Goal: Task Accomplishment & Management: Use online tool/utility

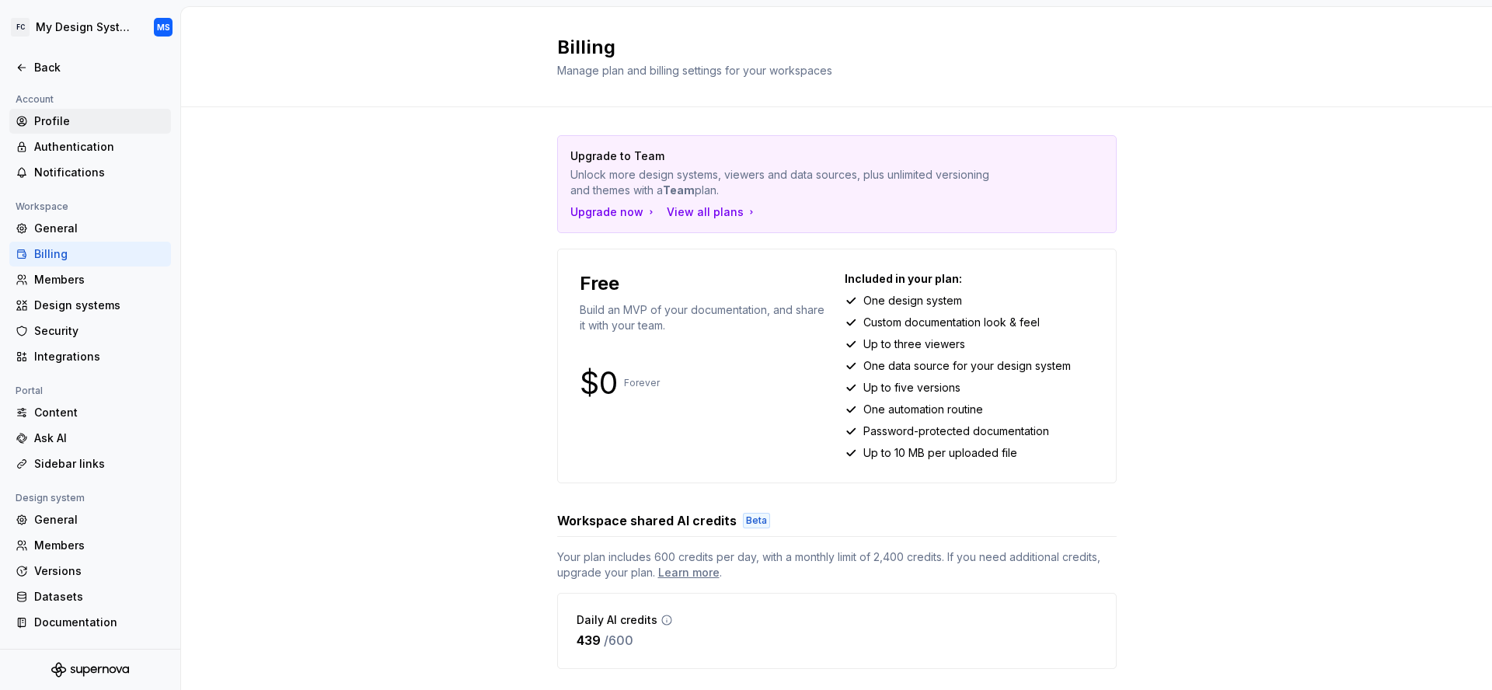
click at [61, 113] on div "Profile" at bounding box center [99, 121] width 131 height 16
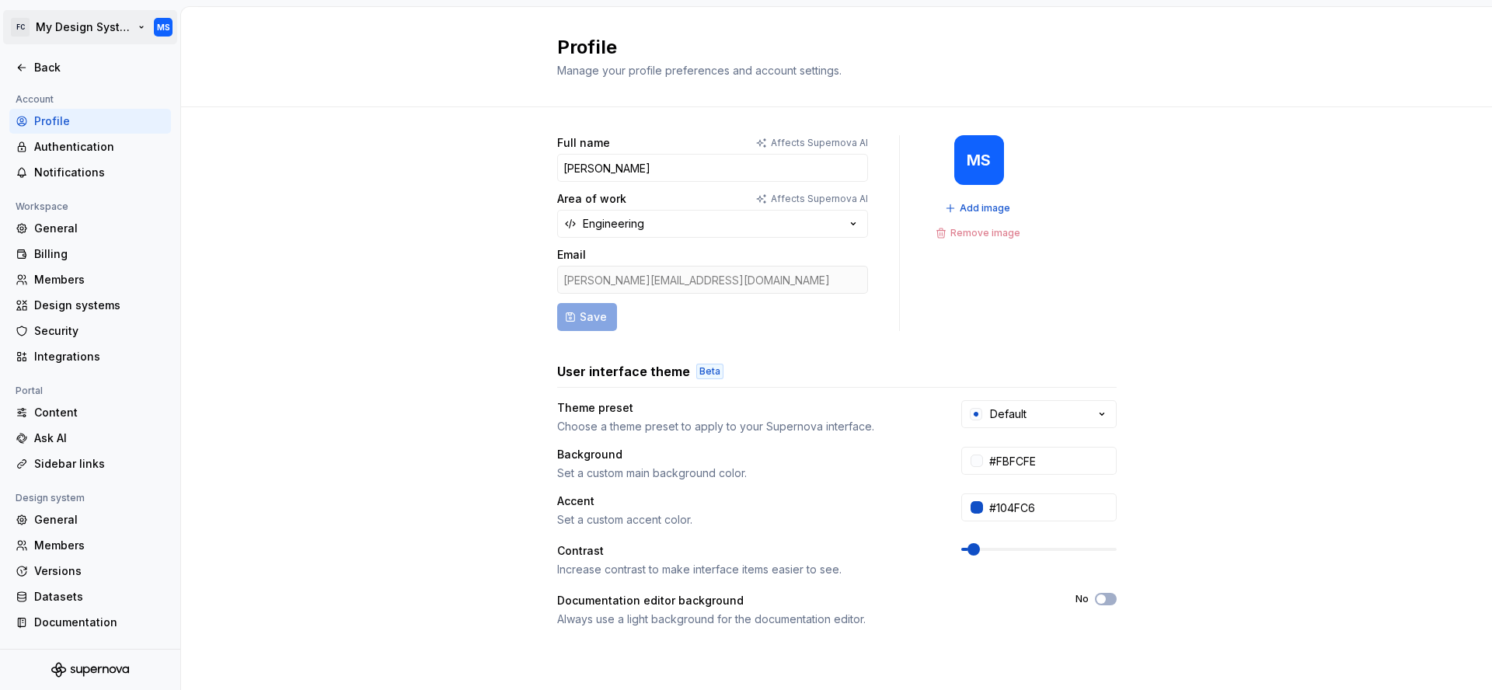
click at [72, 28] on html "FC My Design System MS Back Account Profile Authentication Notifications Worksp…" at bounding box center [746, 345] width 1492 height 690
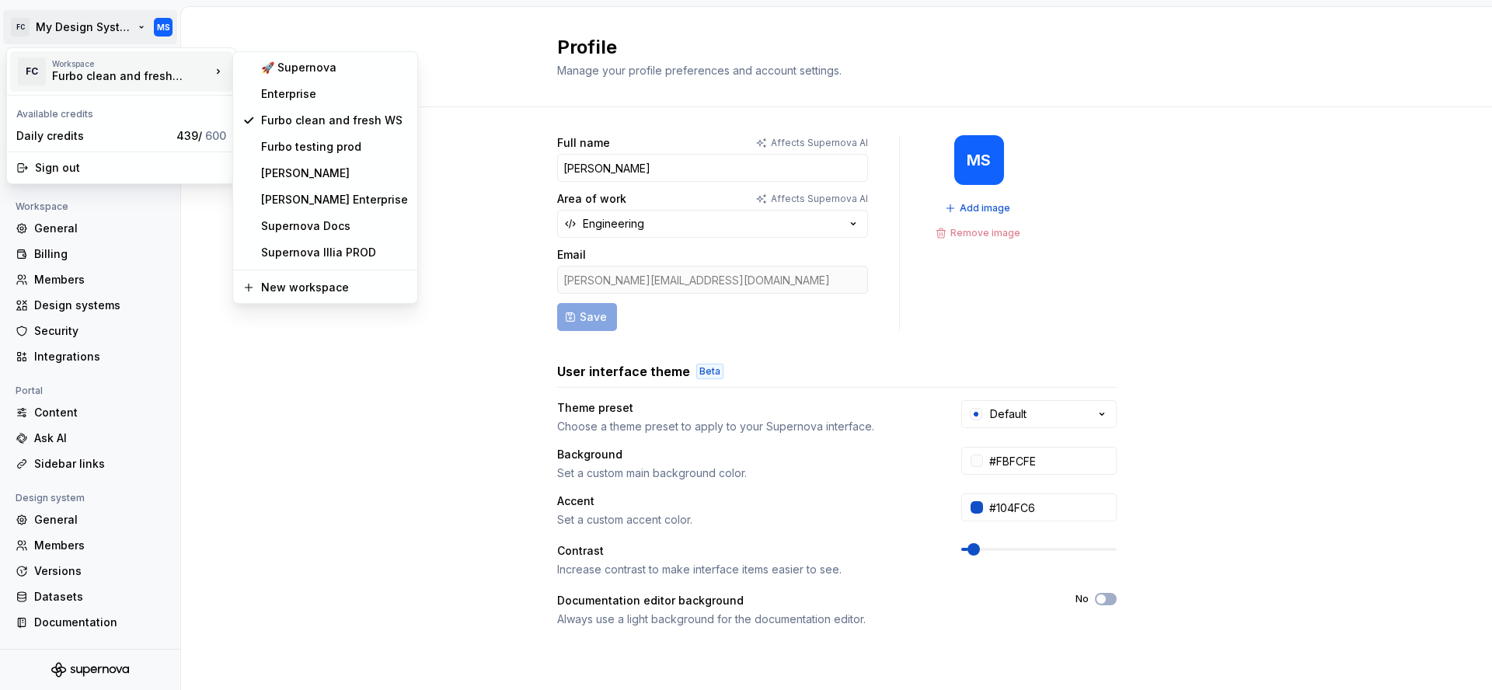
click at [88, 71] on div "Furbo clean and fresh WS" at bounding box center [118, 76] width 132 height 16
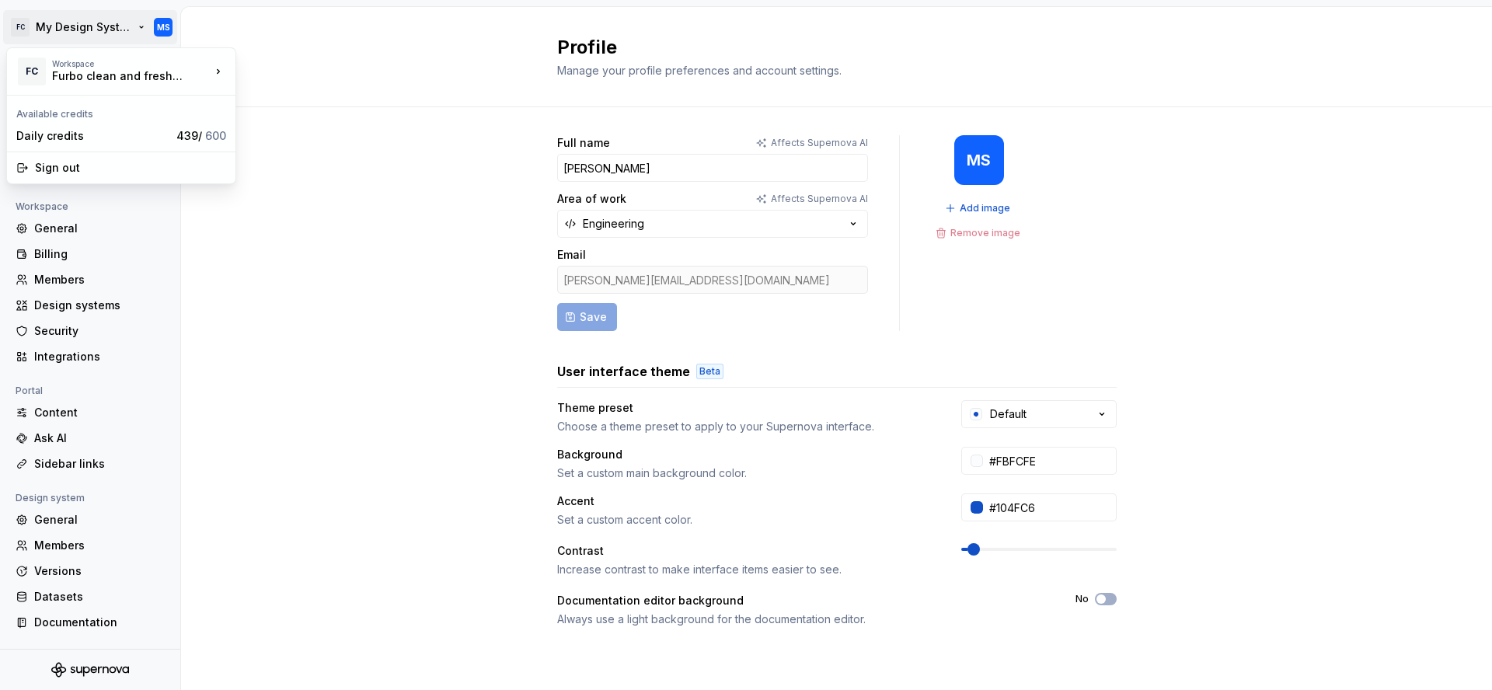
click at [256, 469] on html "FC My Design System MS Back Account Profile Authentication Notifications Worksp…" at bounding box center [746, 345] width 1492 height 690
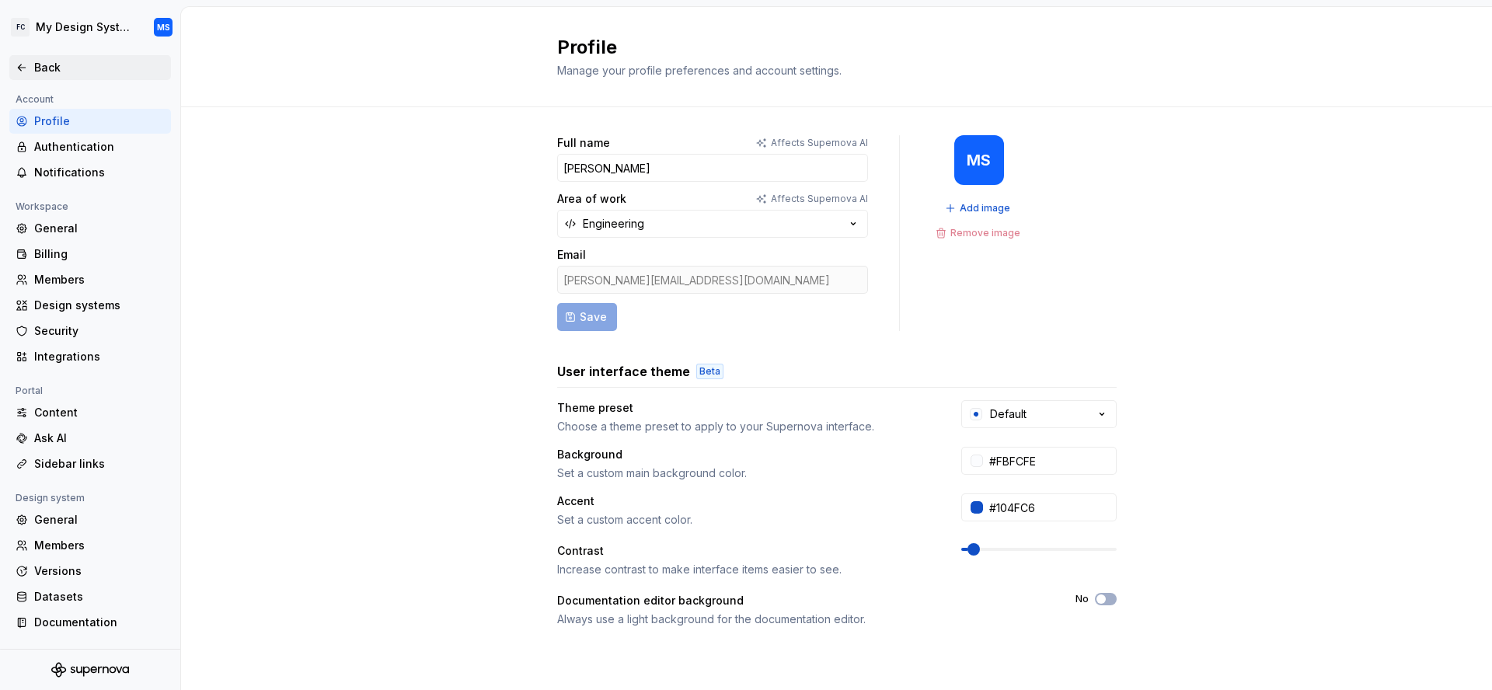
click at [49, 63] on div "Back" at bounding box center [99, 68] width 131 height 16
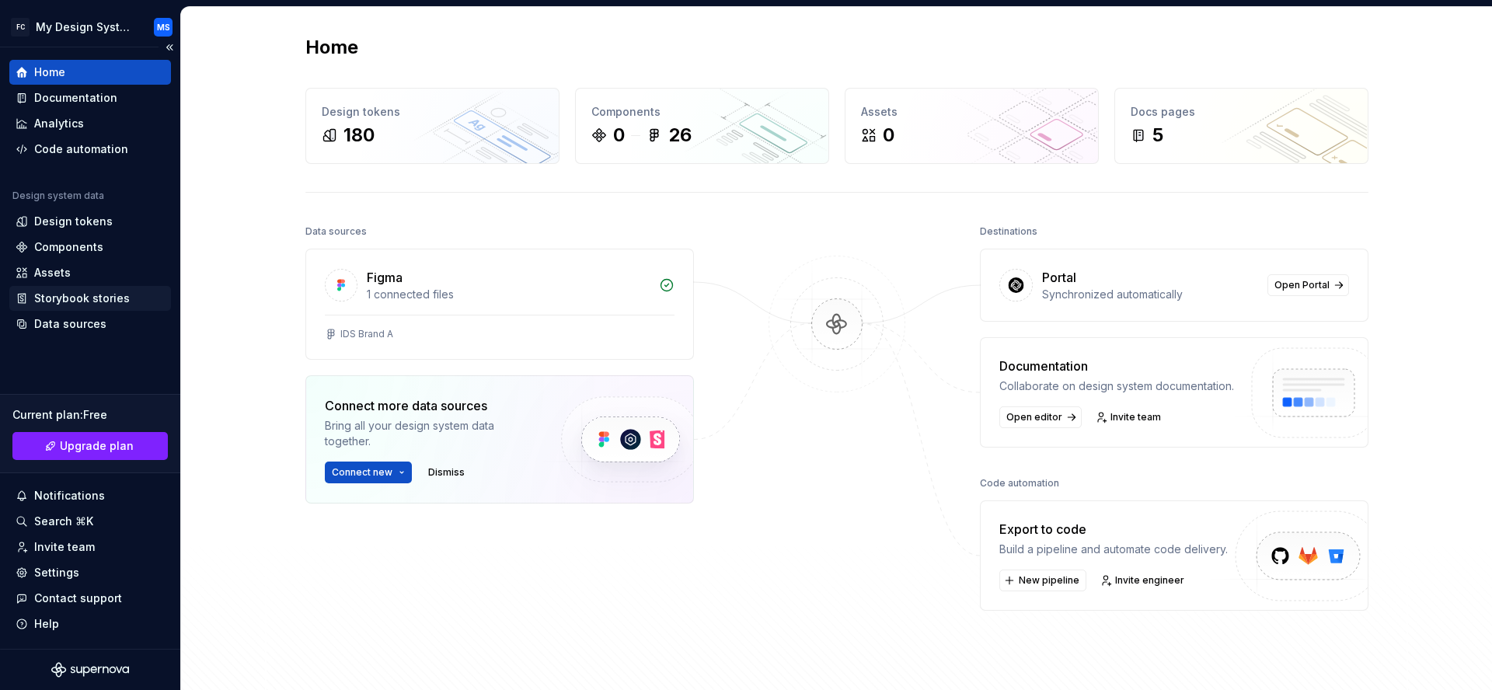
click at [95, 299] on div "Storybook stories" at bounding box center [82, 299] width 96 height 16
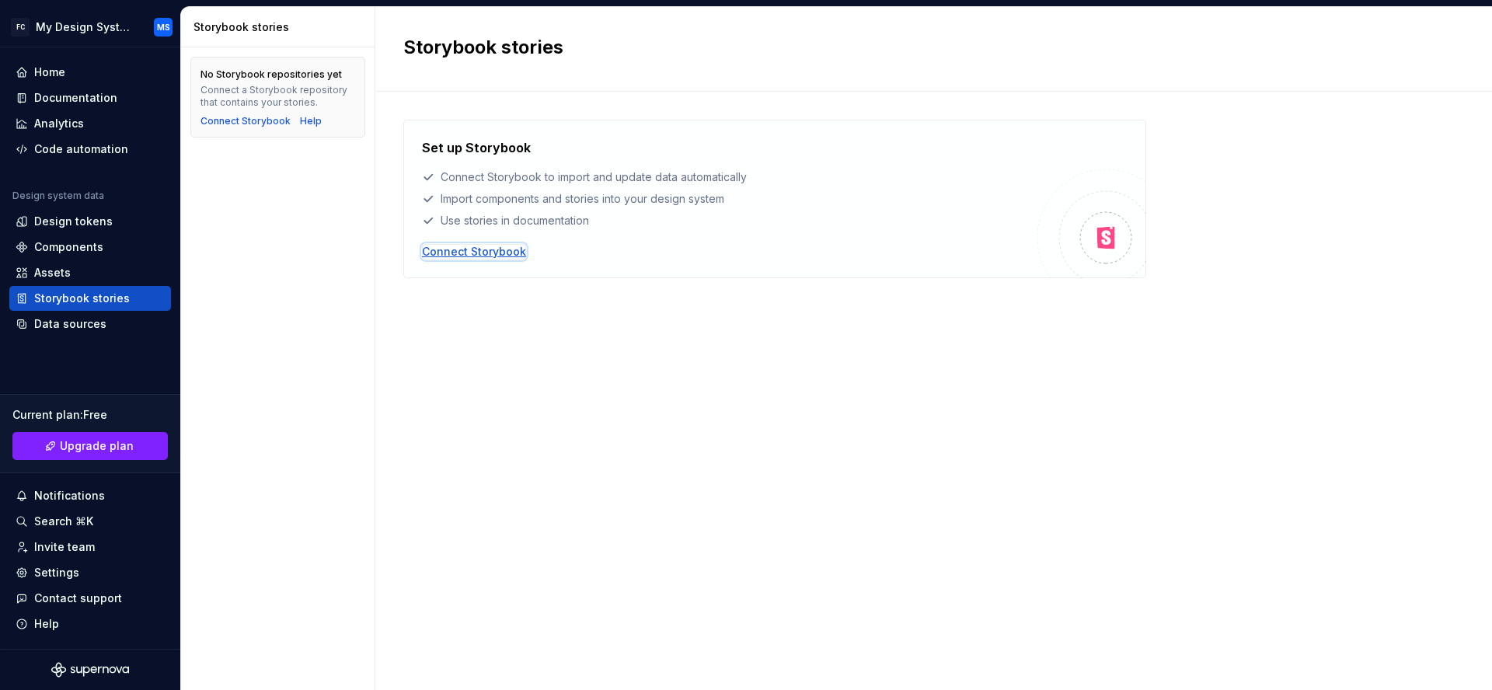
click at [490, 254] on div "Connect Storybook" at bounding box center [474, 252] width 104 height 16
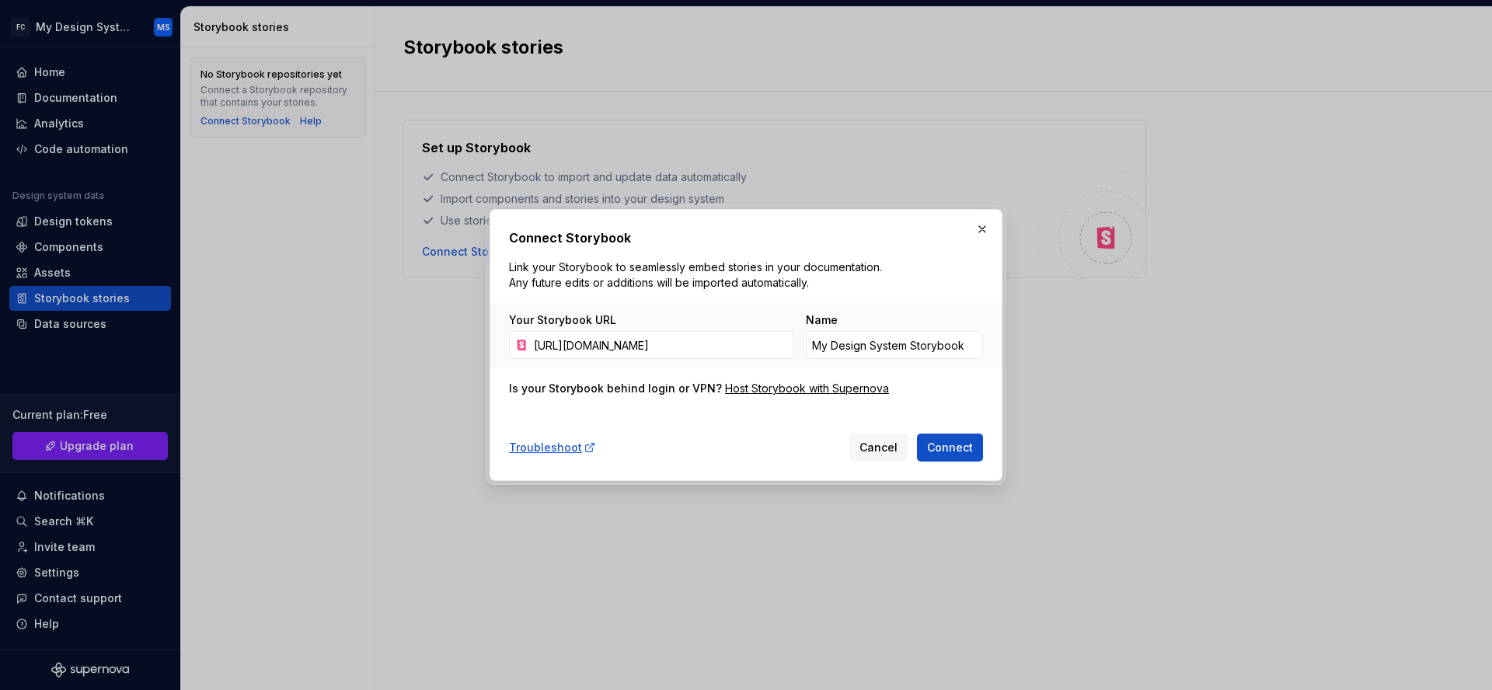
scroll to position [0, 239]
type input "[URL][DOMAIN_NAME]"
click at [959, 450] on span "Connect" at bounding box center [950, 448] width 46 height 16
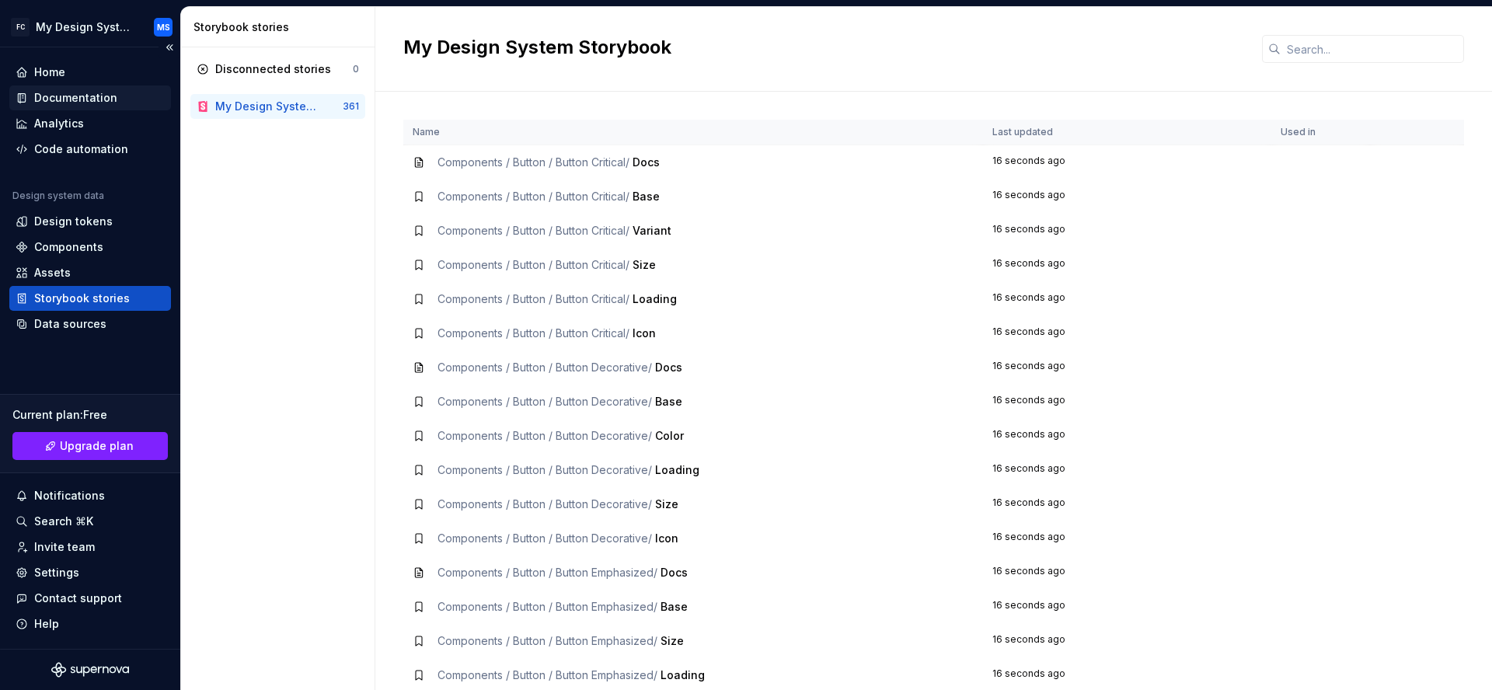
click at [91, 92] on div "Documentation" at bounding box center [75, 98] width 83 height 16
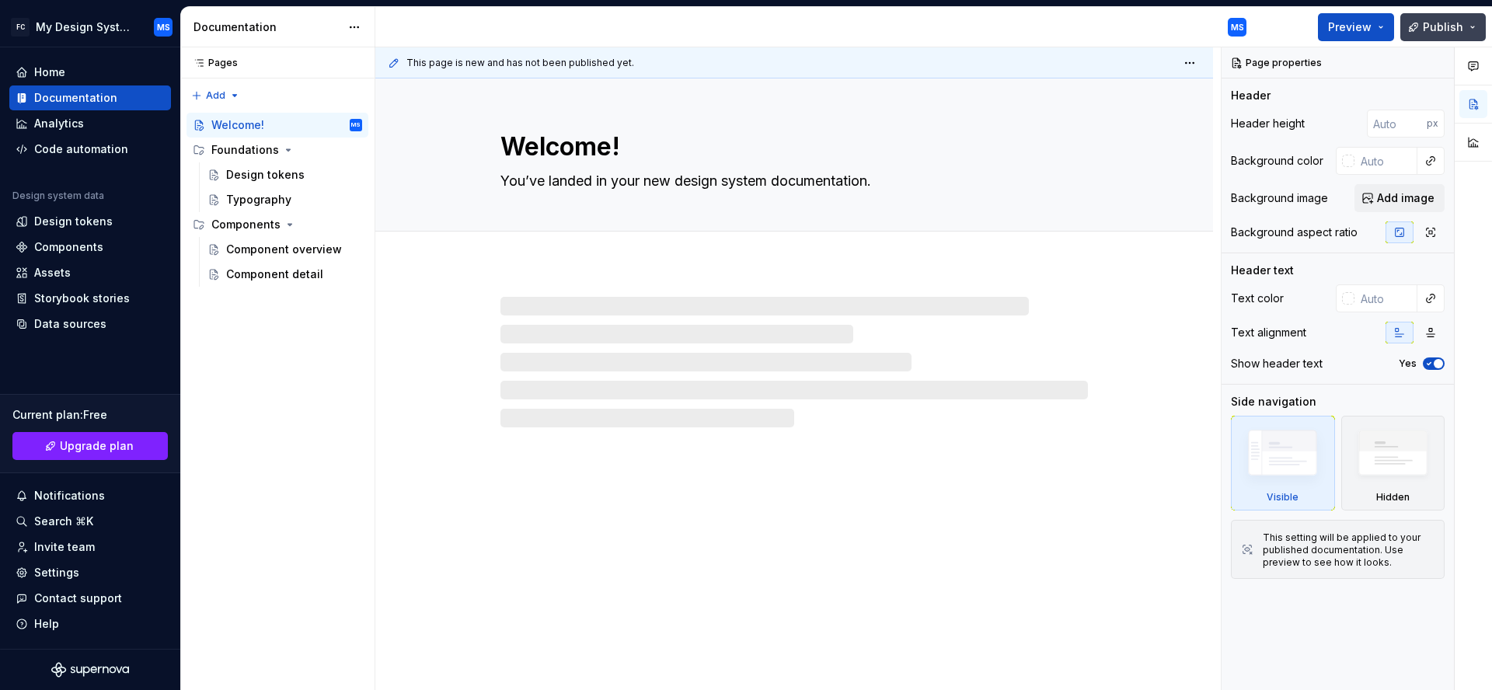
click at [1470, 23] on button "Publish" at bounding box center [1443, 27] width 85 height 28
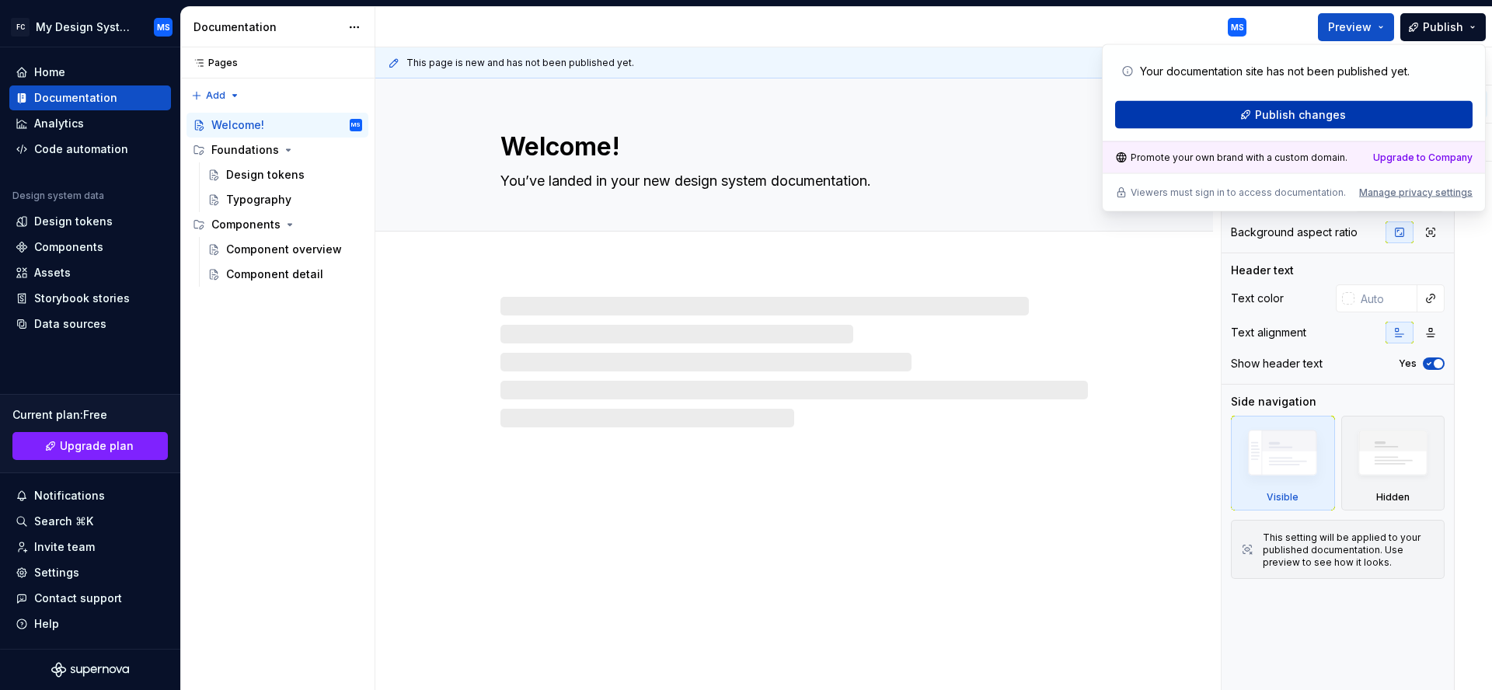
click at [1263, 118] on span "Publish changes" at bounding box center [1300, 115] width 91 height 16
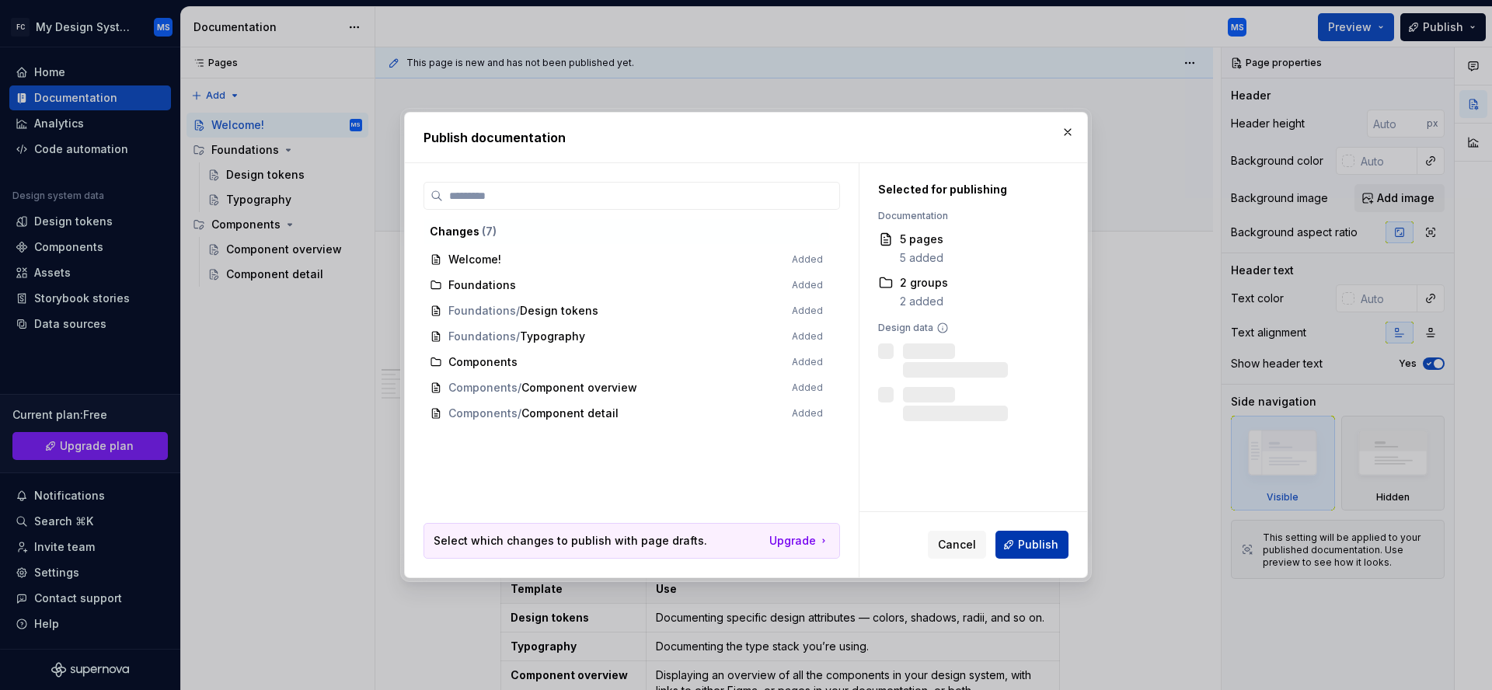
click at [1050, 540] on span "Publish" at bounding box center [1038, 545] width 40 height 16
type textarea "*"
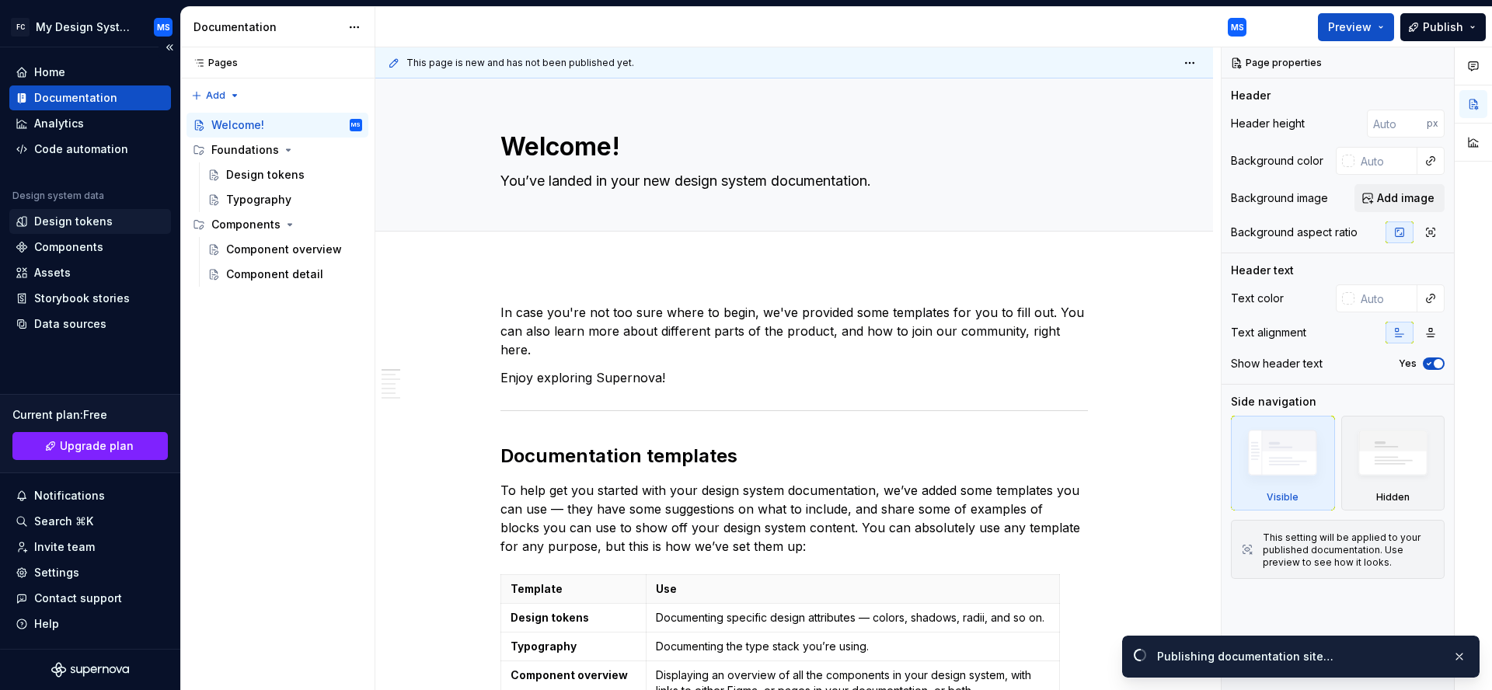
click at [90, 223] on div "Design tokens" at bounding box center [73, 222] width 78 height 16
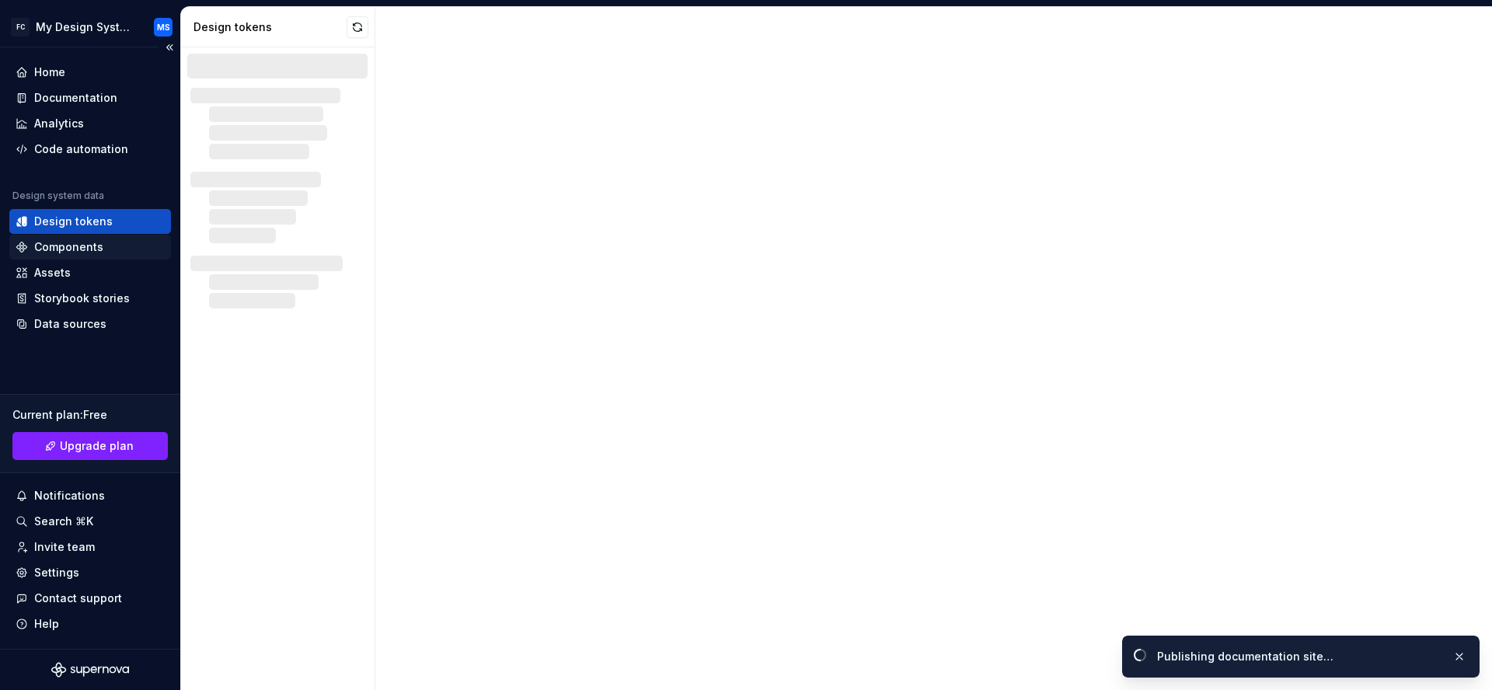
click at [82, 249] on div "Components" at bounding box center [68, 247] width 69 height 16
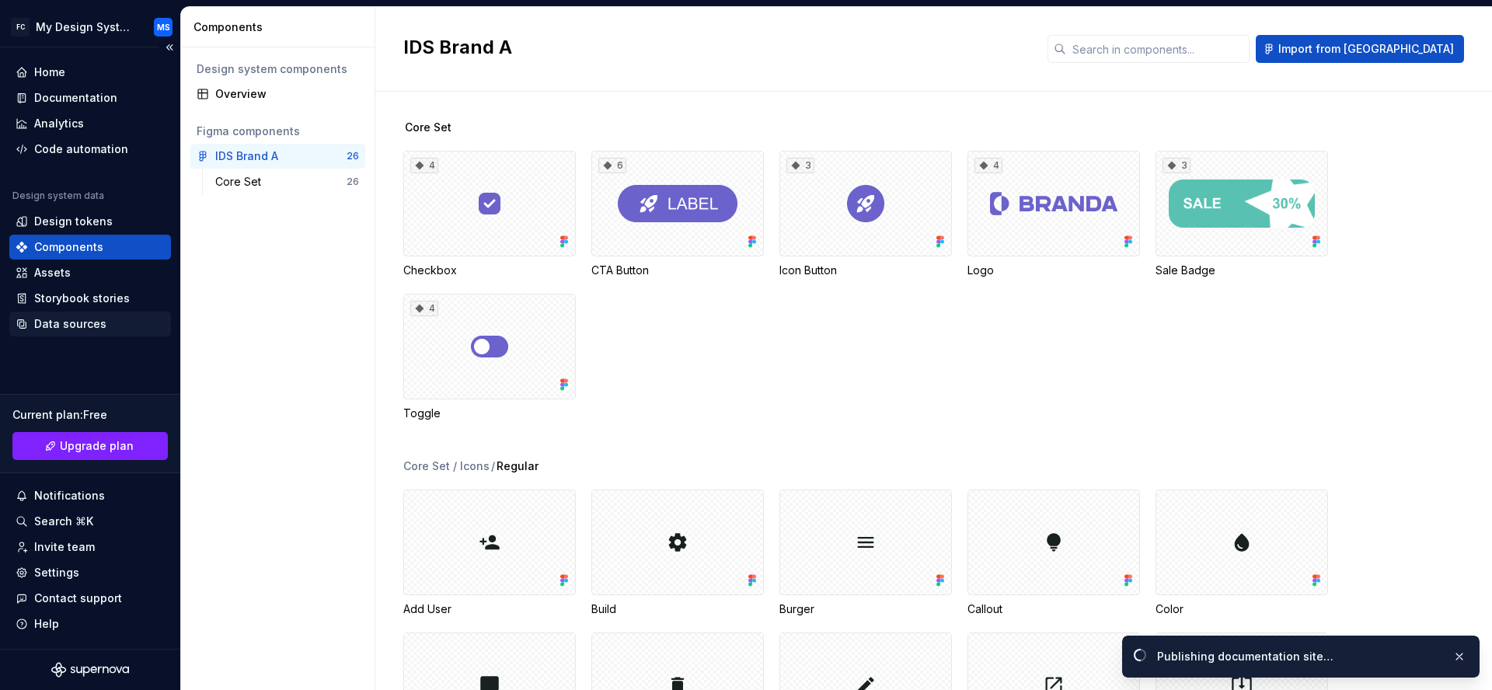
click at [76, 320] on div "Data sources" at bounding box center [70, 324] width 72 height 16
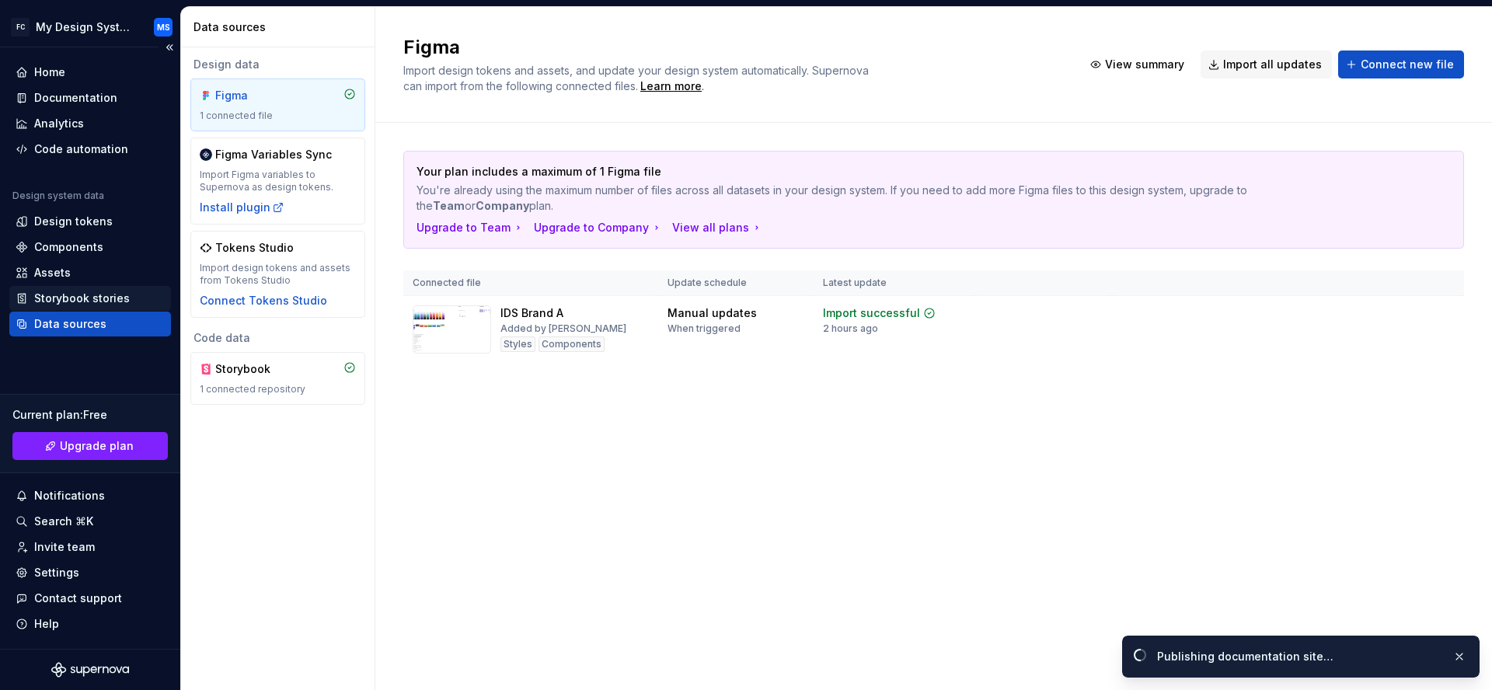
click at [88, 300] on div "Storybook stories" at bounding box center [82, 299] width 96 height 16
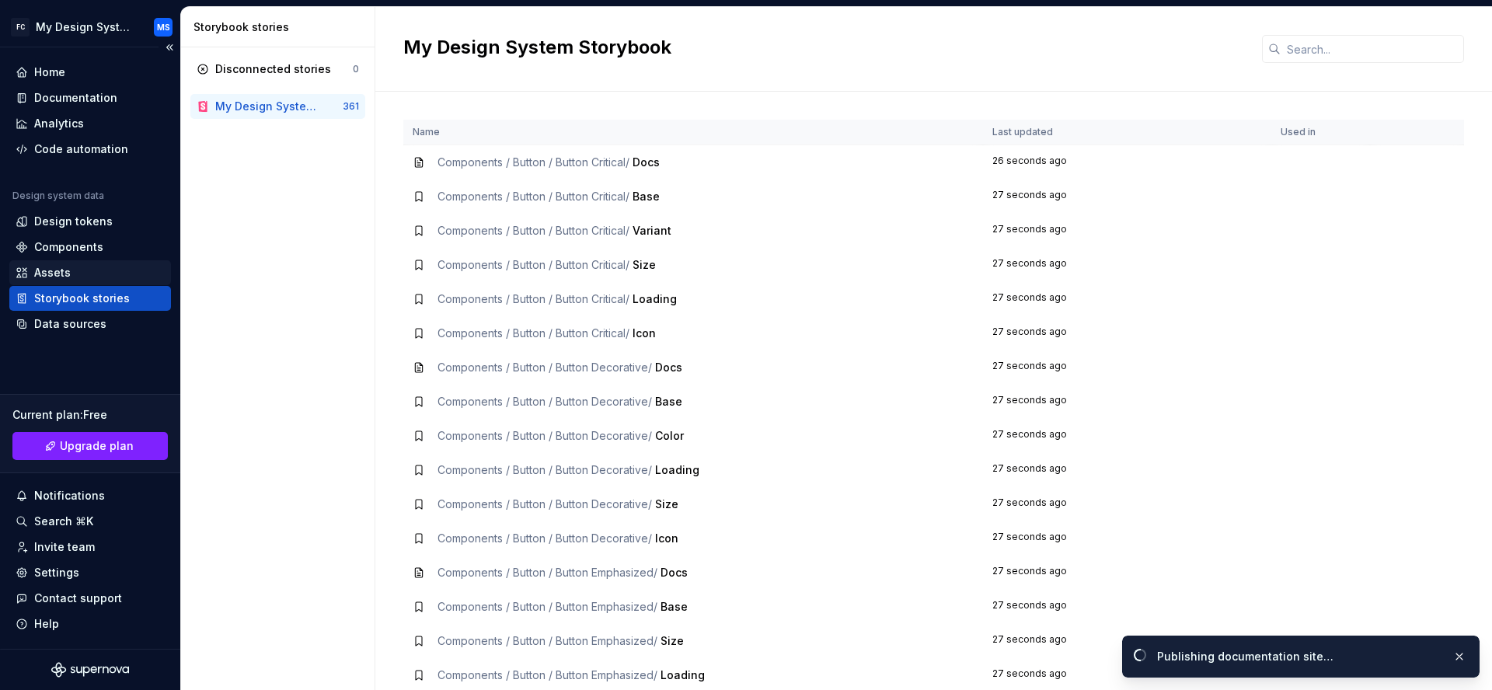
click at [91, 267] on div "Assets" at bounding box center [90, 273] width 149 height 16
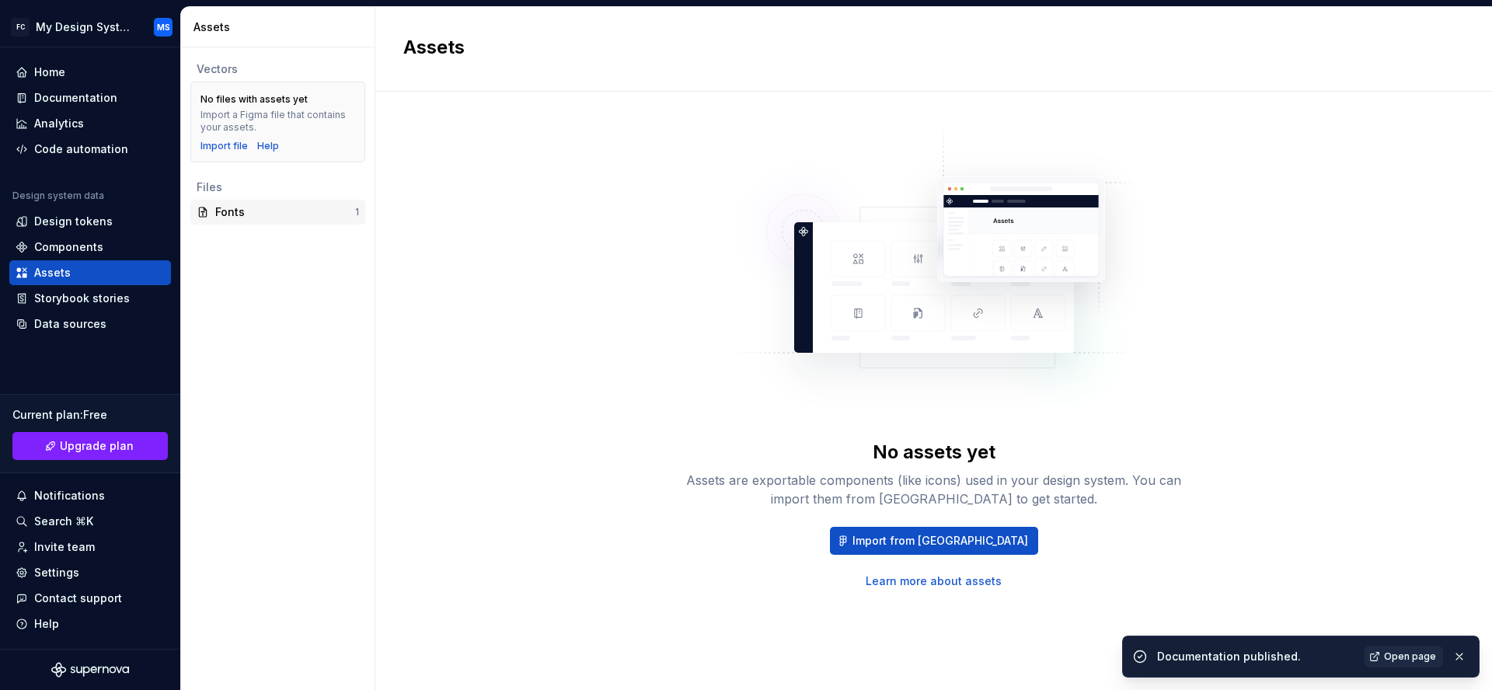
click at [298, 215] on div "Fonts" at bounding box center [285, 212] width 140 height 16
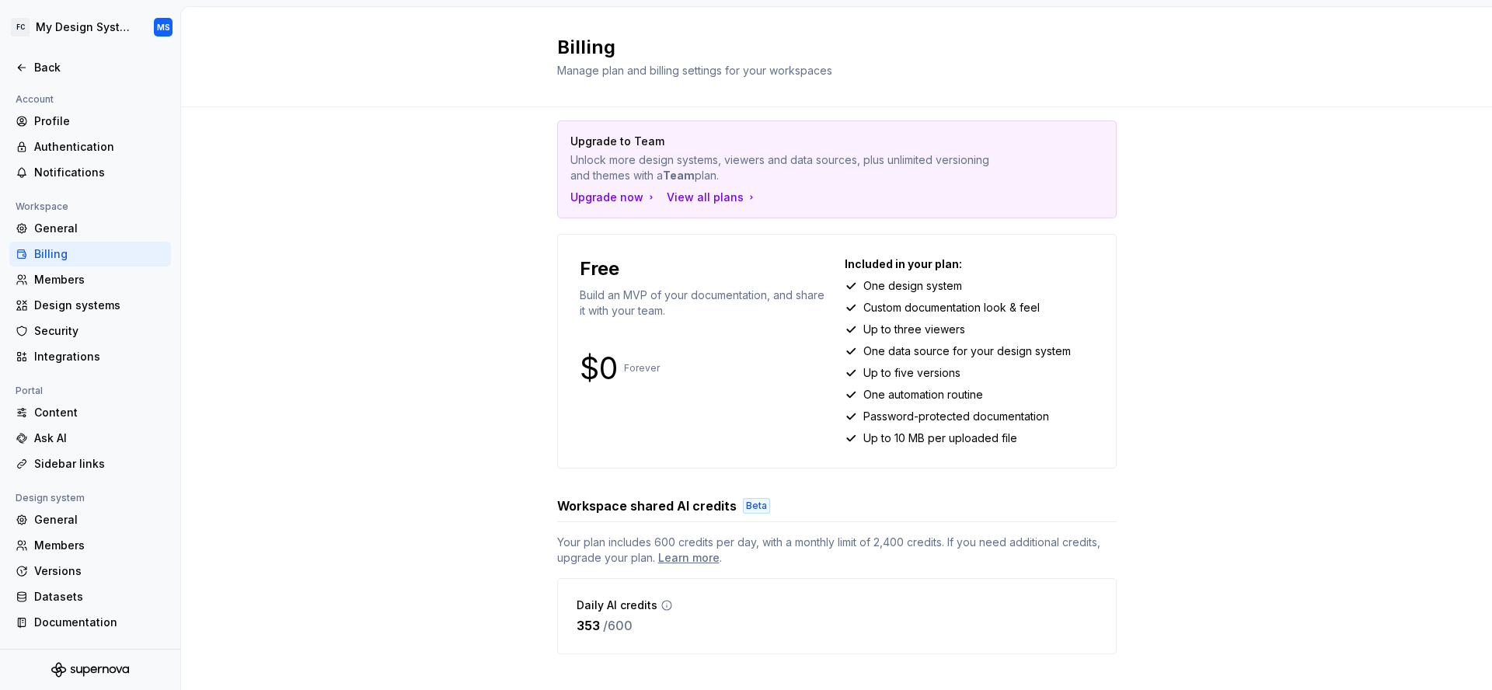
scroll to position [38, 0]
